Goal: Download file/media

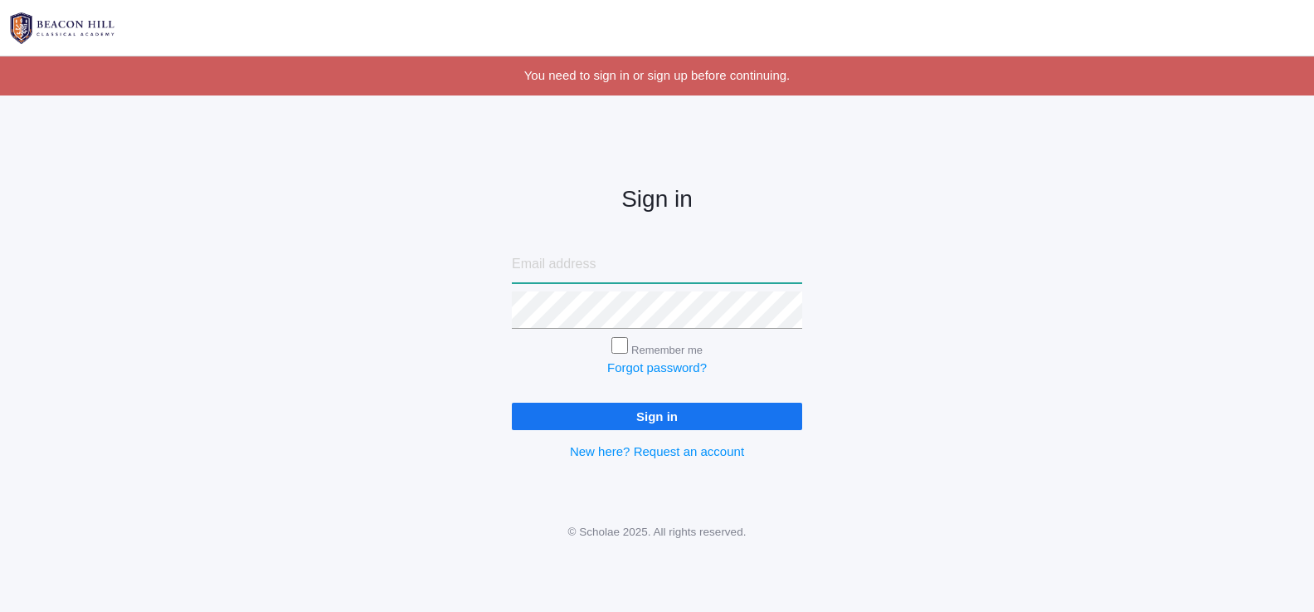
type input "evansfamilyrsvp@gmail.com"
click at [653, 402] on input "Sign in" at bounding box center [657, 415] width 290 height 27
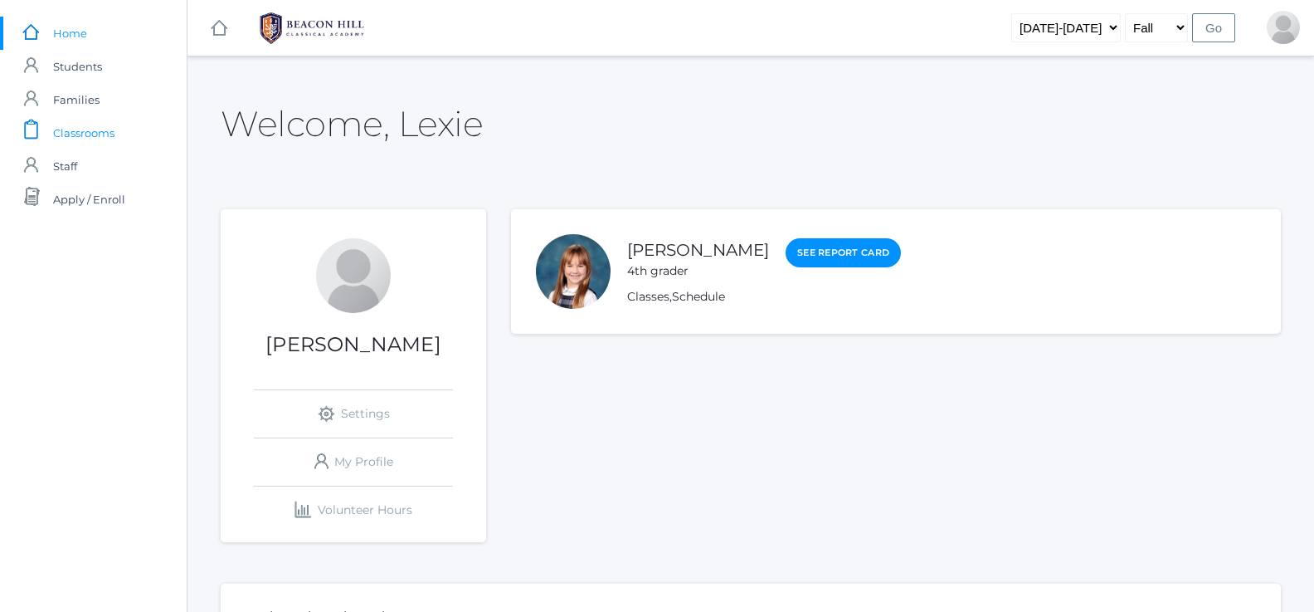
click at [90, 129] on span "Classrooms" at bounding box center [83, 132] width 61 height 33
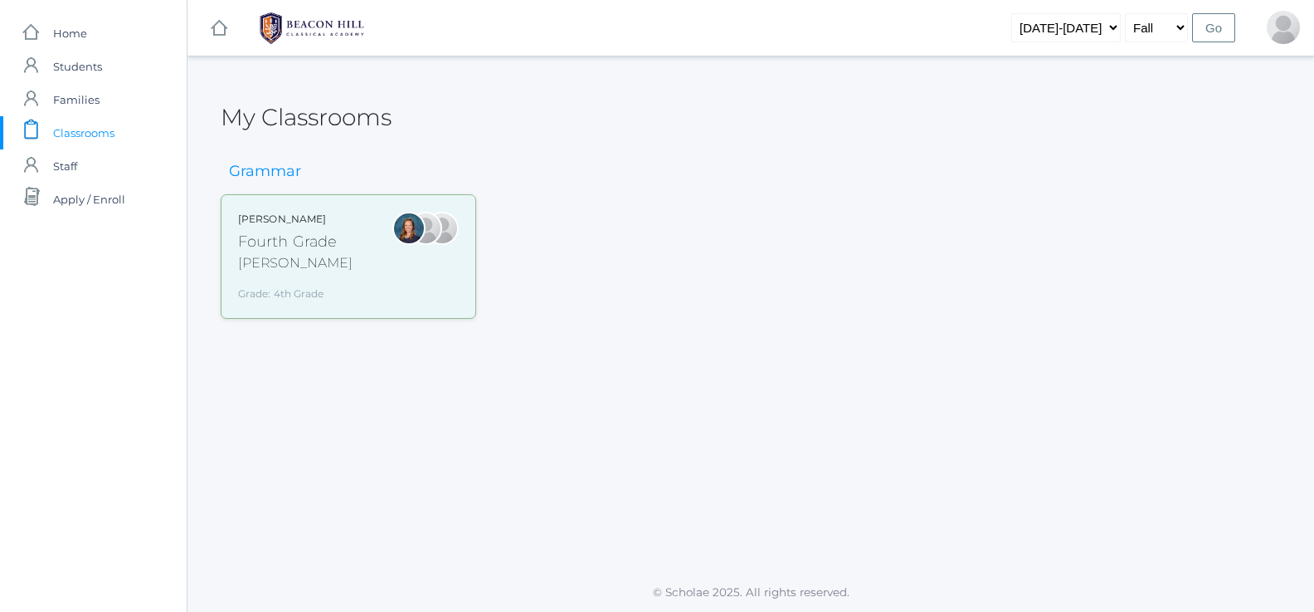
click at [388, 239] on div "[PERSON_NAME] Fourth Grade [PERSON_NAME] Grade: 4th Grade 04LA" at bounding box center [348, 257] width 221 height 90
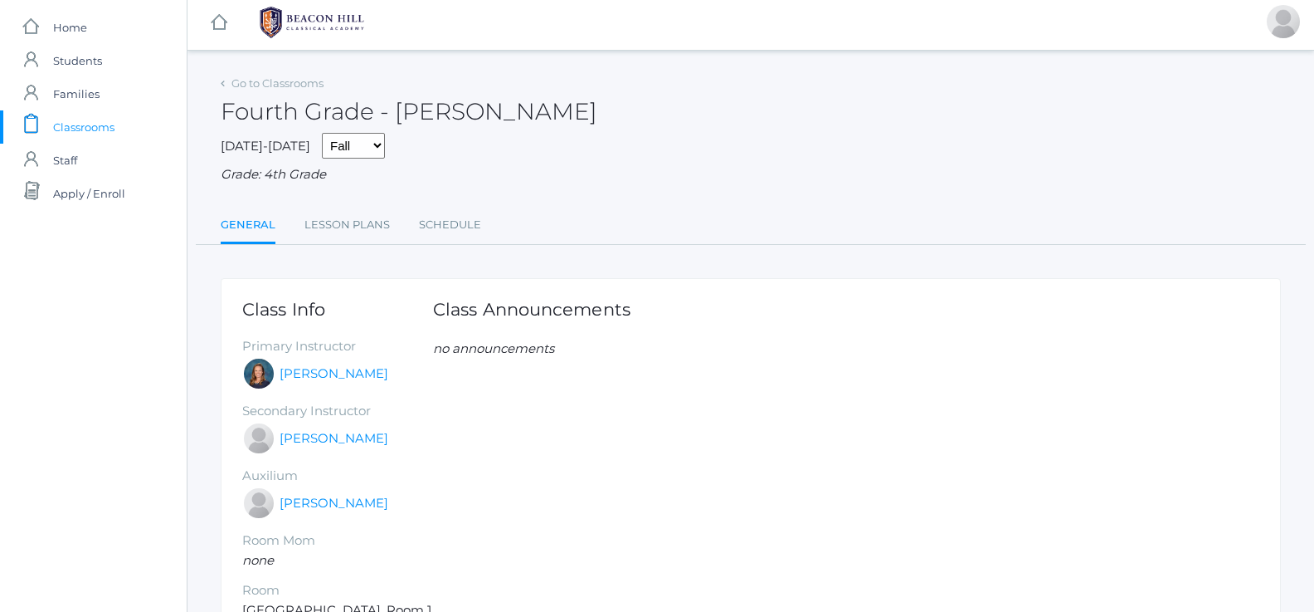
scroll to position [2, 0]
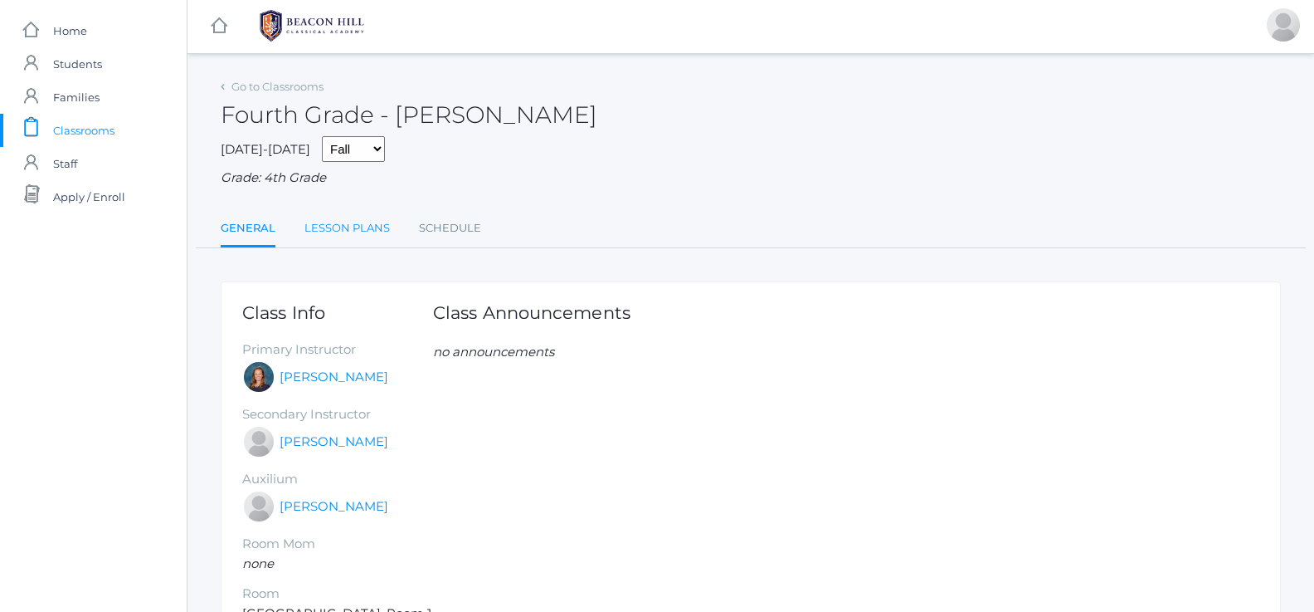
click at [365, 223] on link "Lesson Plans" at bounding box center [347, 228] width 85 height 33
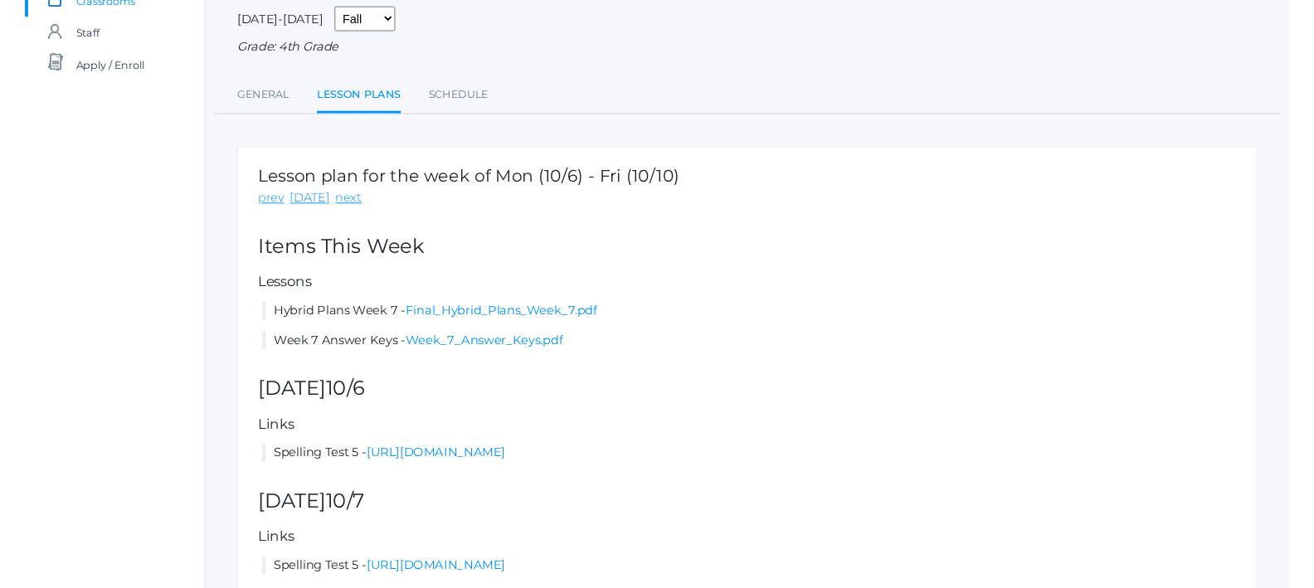
scroll to position [136, 0]
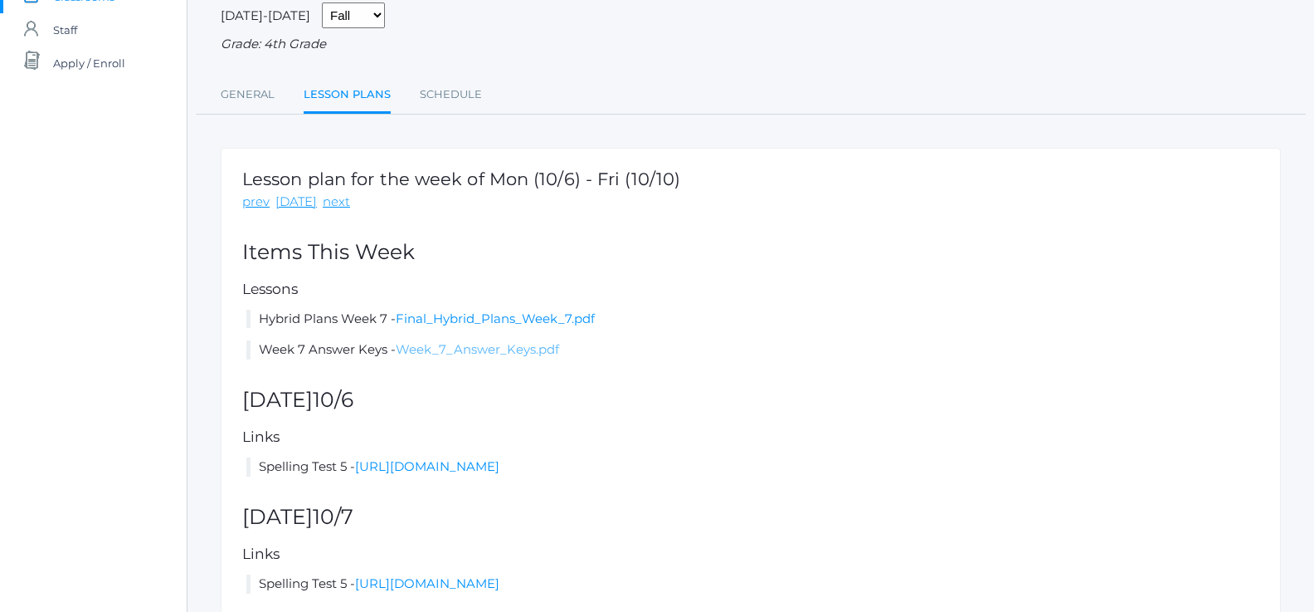
click at [519, 341] on link "Week_7_Answer_Keys.pdf" at bounding box center [477, 349] width 163 height 16
